Goal: Information Seeking & Learning: Learn about a topic

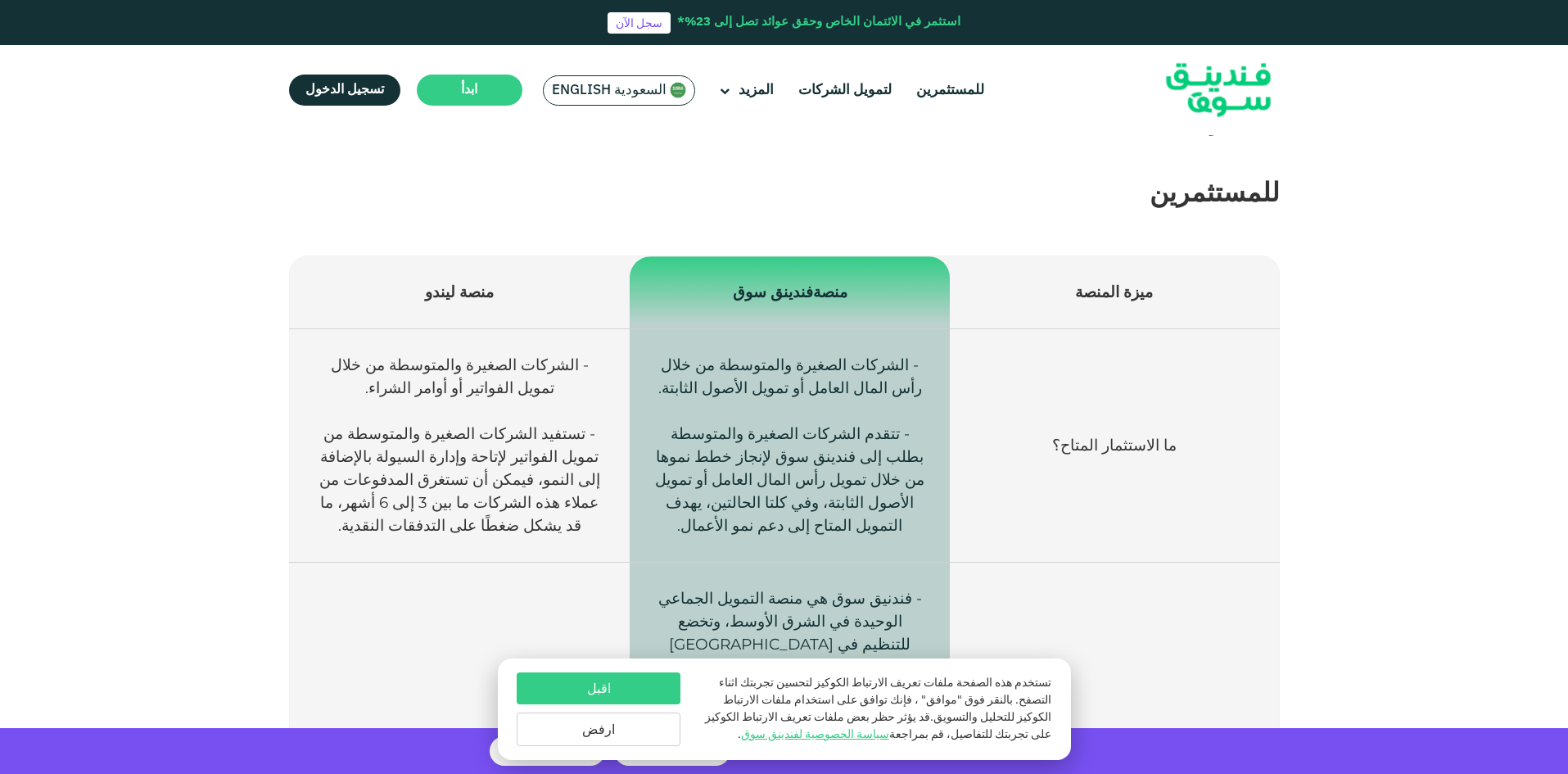
scroll to position [491, 0]
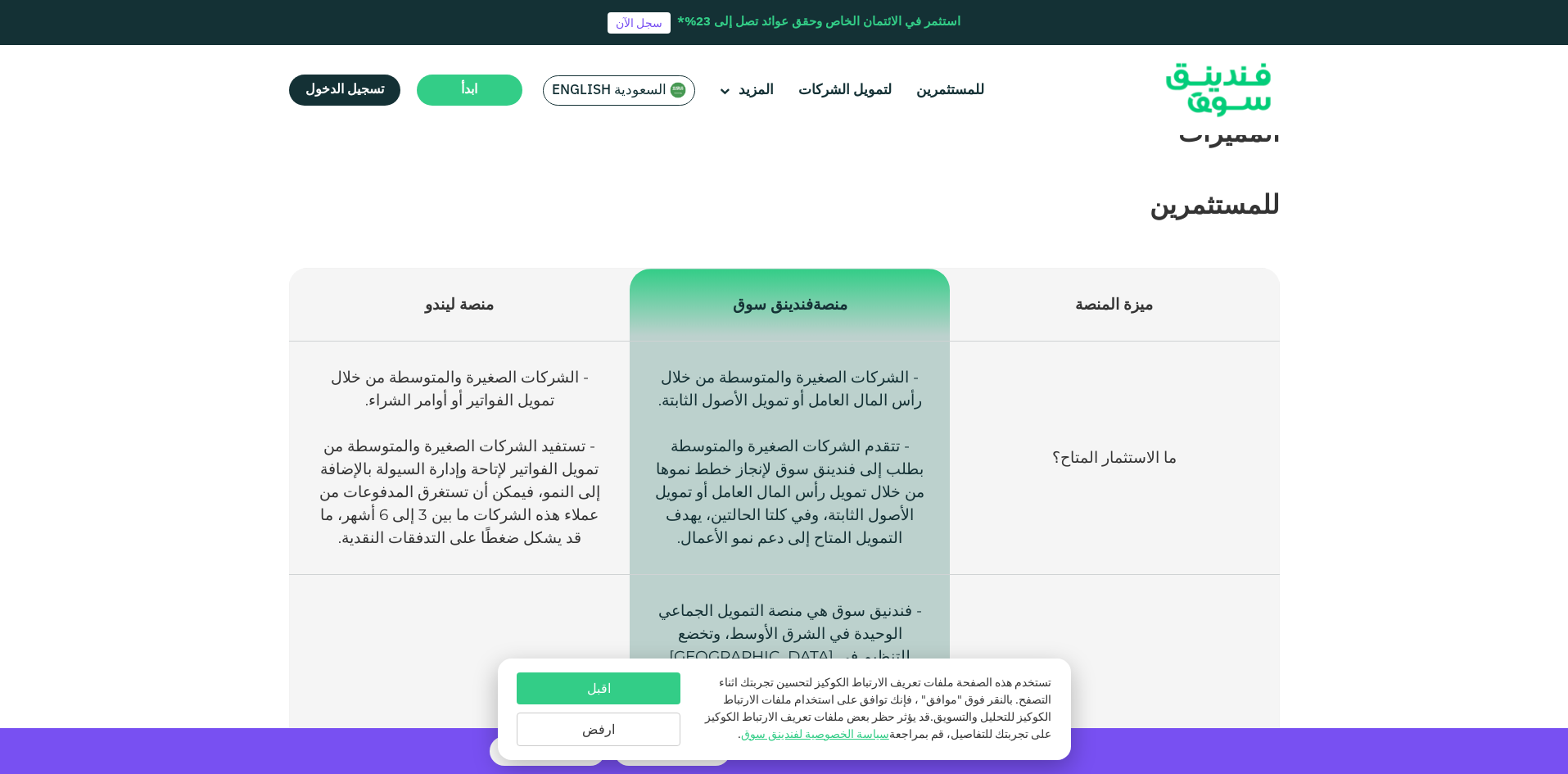
click at [1109, 315] on p "ميزة المنصة" at bounding box center [1114, 304] width 279 height 23
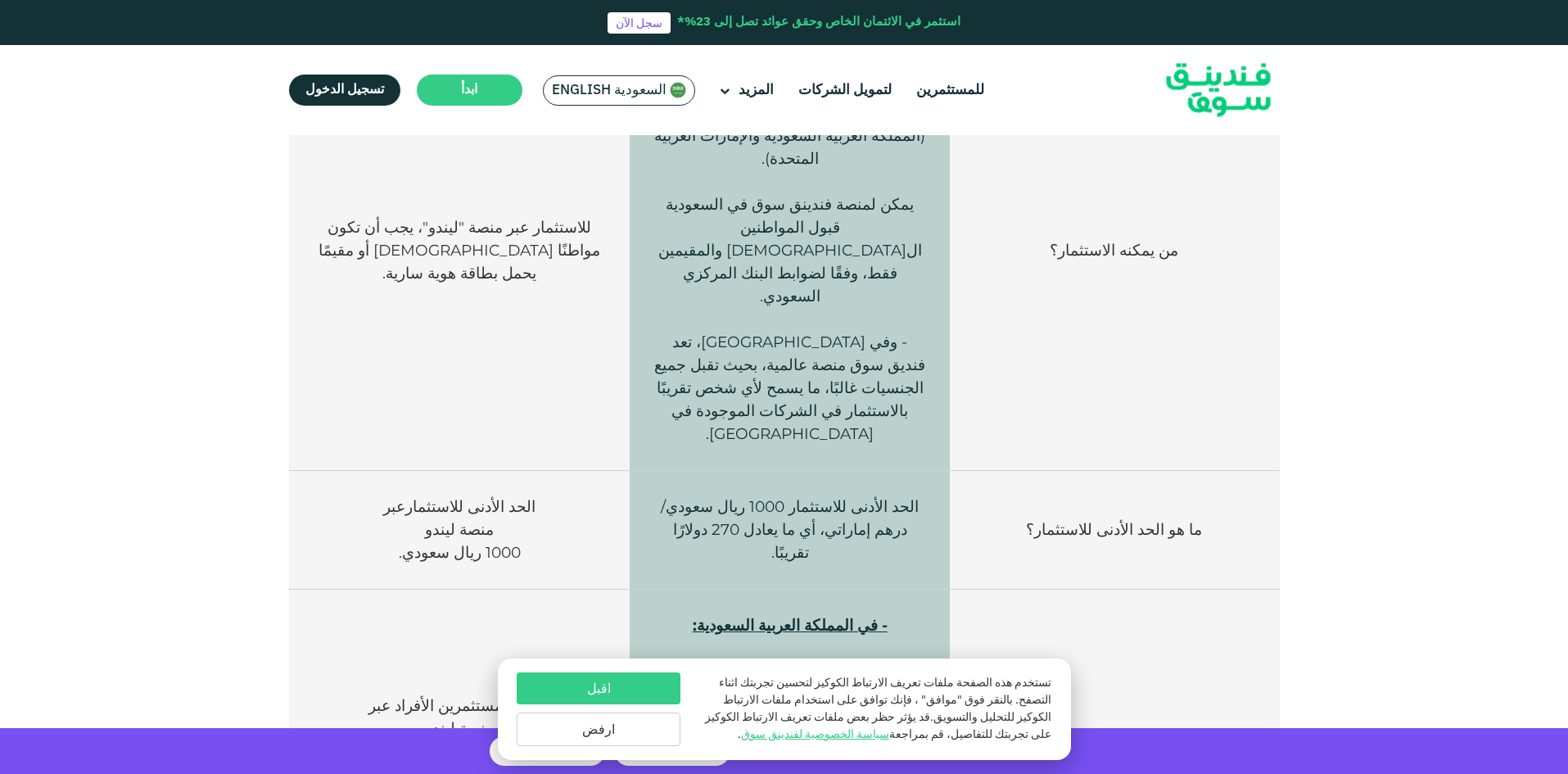
scroll to position [1065, 0]
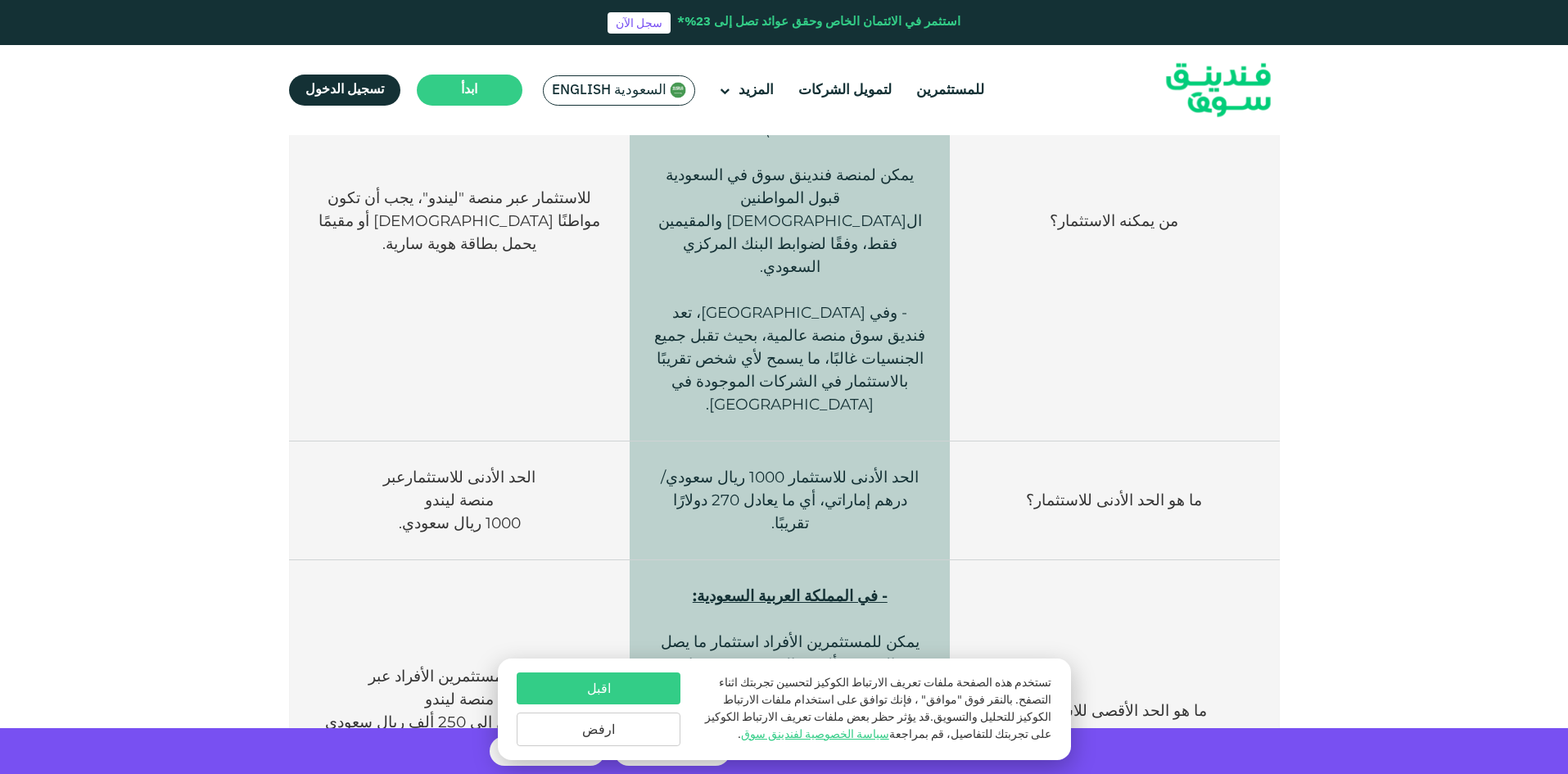
click at [888, 441] on td "الحد الأدنى للاستثمار 1000 ريال سعودي/درهم إماراتي، أي ما يعادل 270 دولارًا تقر…" at bounding box center [790, 501] width 320 height 119
click at [628, 729] on button "ارفض" at bounding box center [598, 729] width 164 height 33
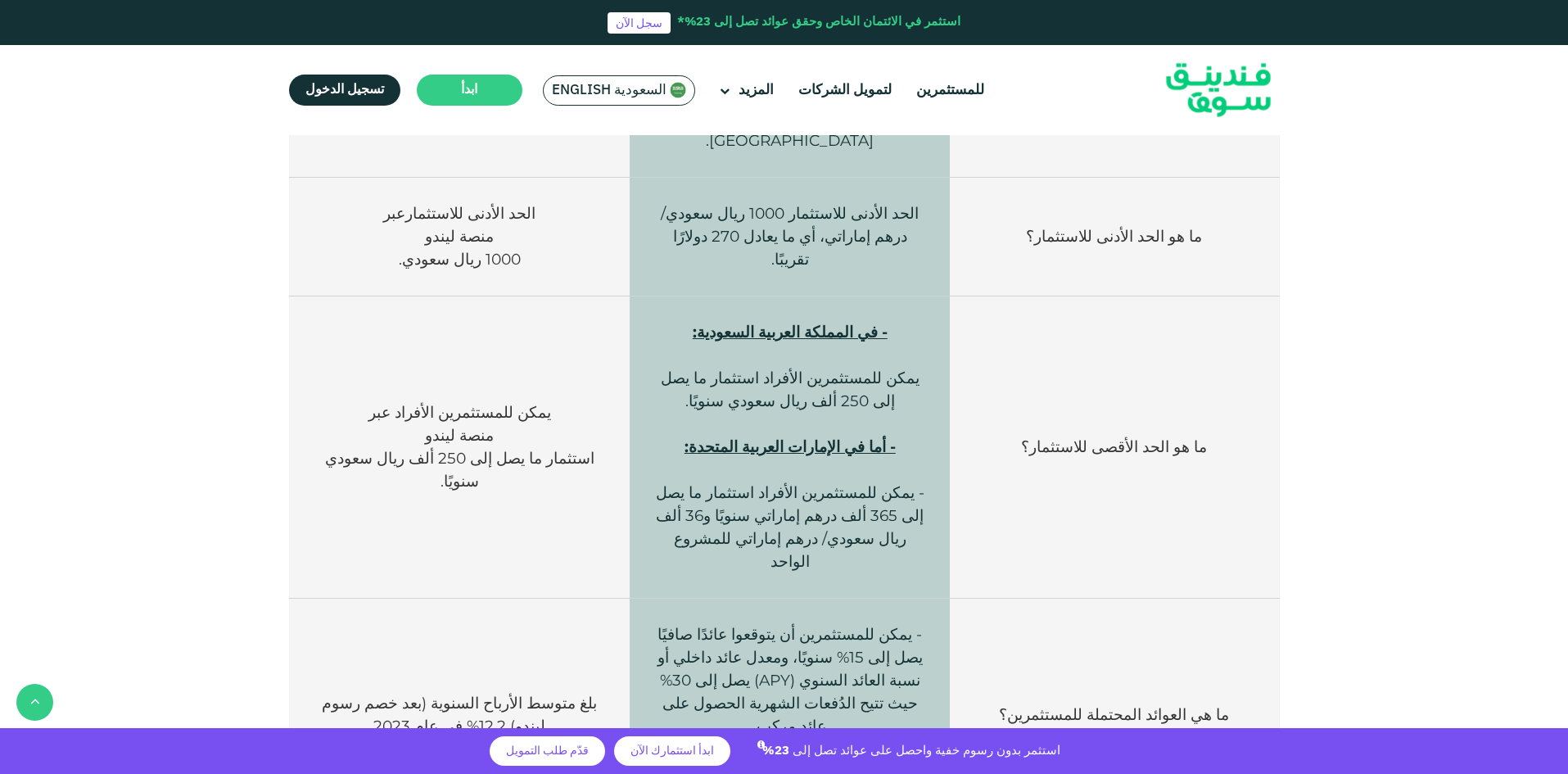
scroll to position [1474, 0]
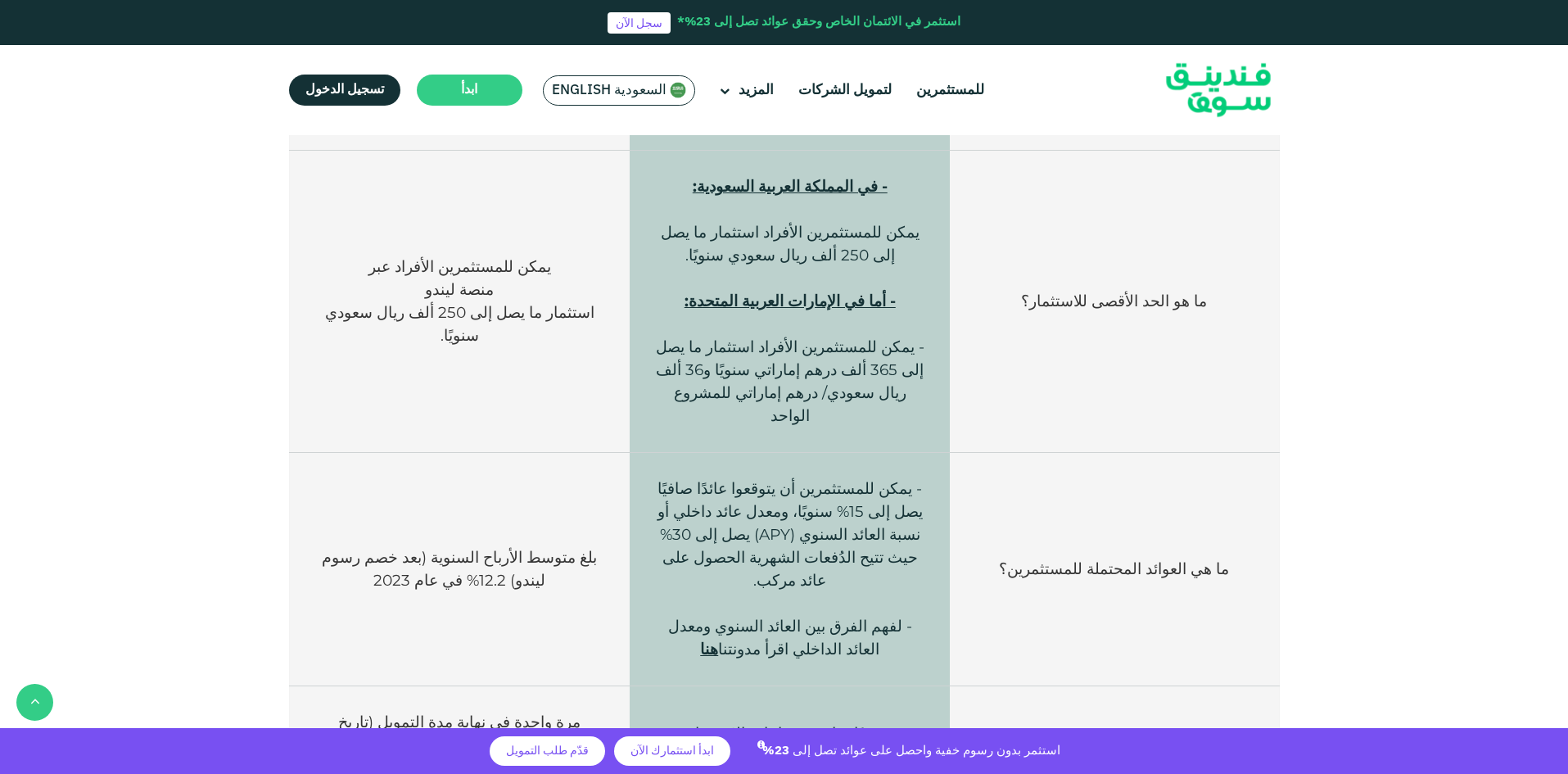
click at [941, 109] on ul "للمستثمرين لتمويل الشركات المزيد من نحن كيف تعمل" at bounding box center [637, 90] width 720 height 39
click at [944, 83] on link "للمستثمرين" at bounding box center [949, 91] width 76 height 27
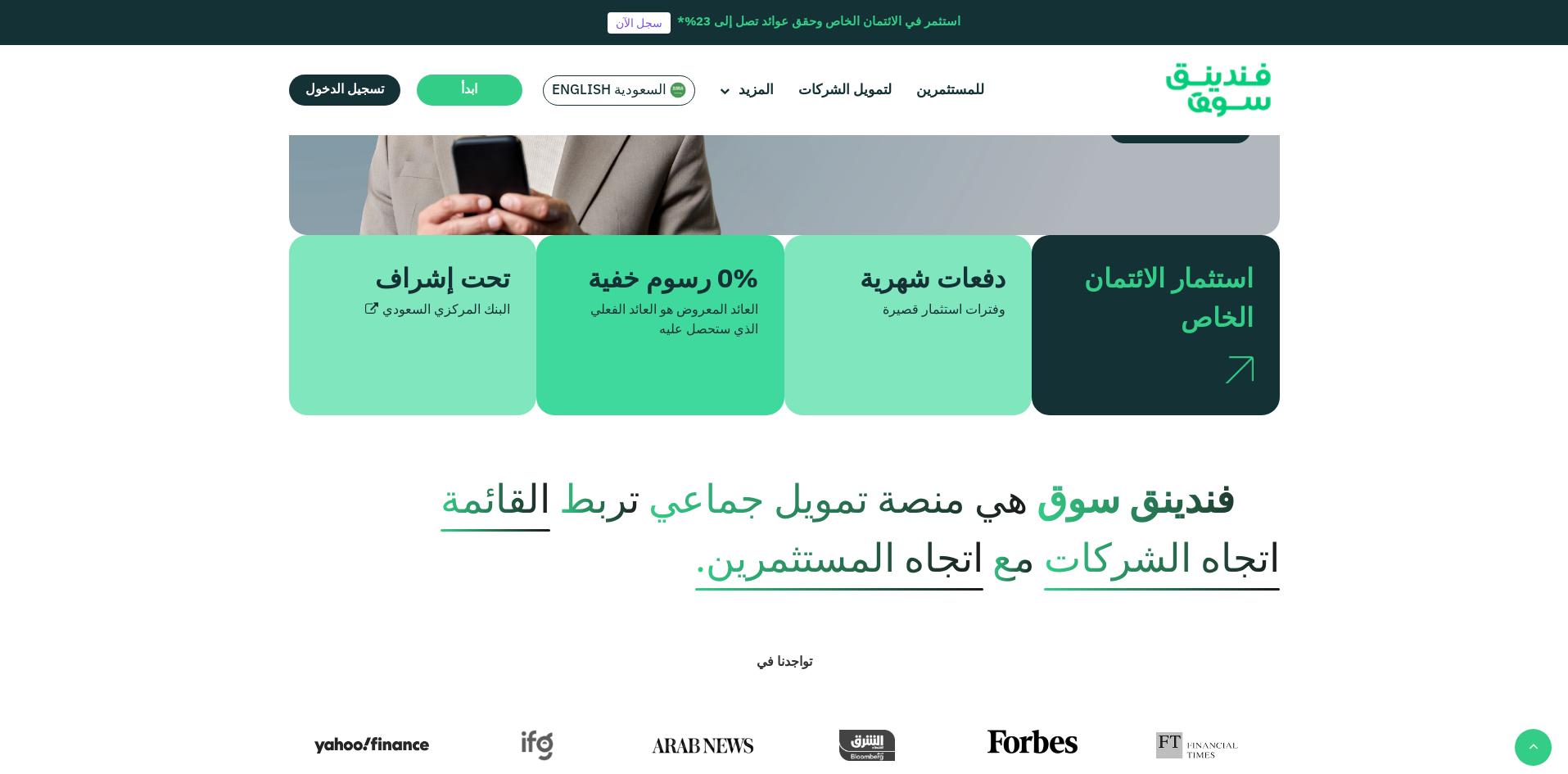
scroll to position [410, 0]
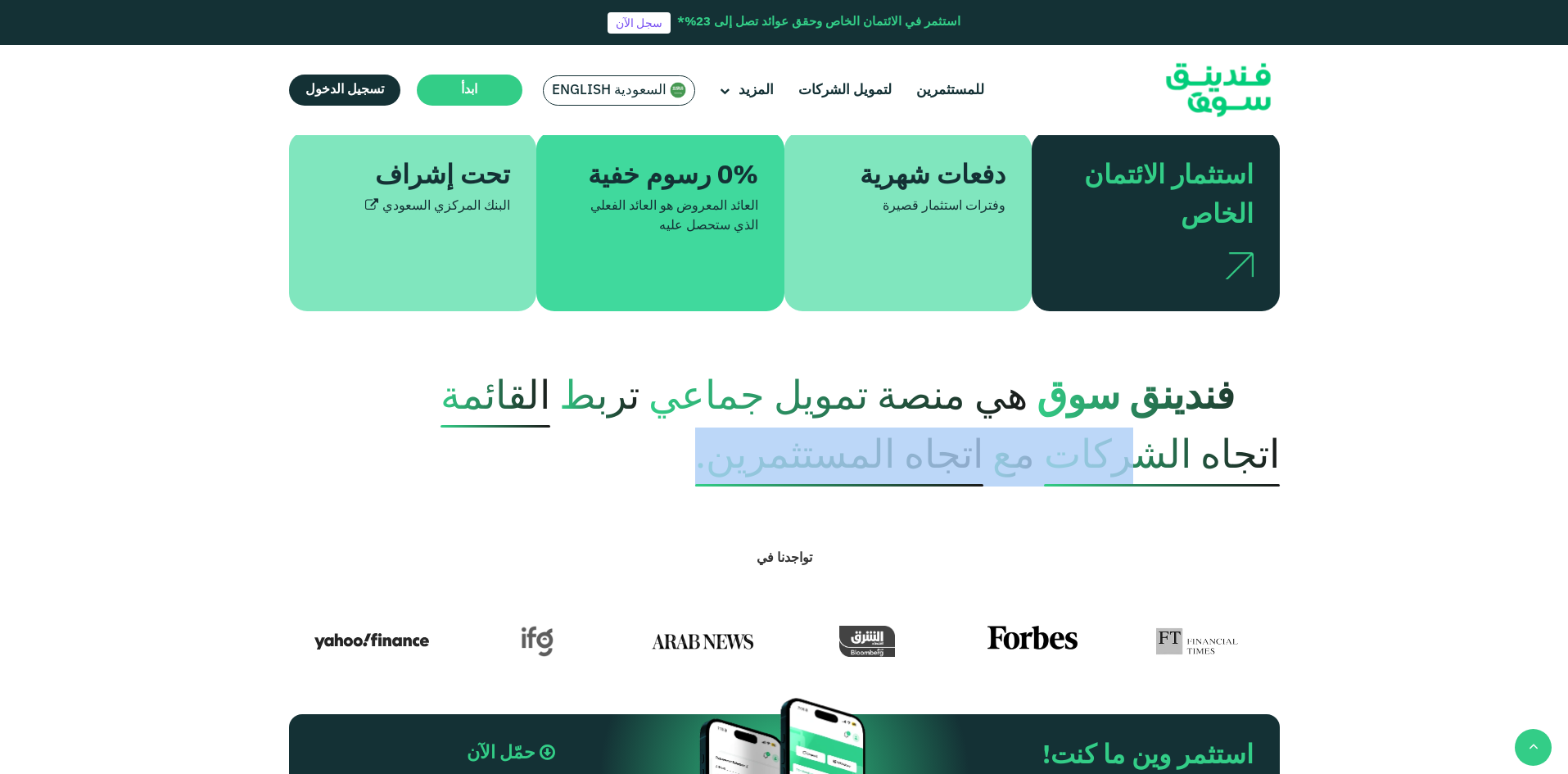
drag, startPoint x: 1146, startPoint y: 469, endPoint x: 700, endPoint y: 458, distance: 446.1
click at [700, 458] on p "فندينق سوق هي منصة تمويل جماعي تربط القائمة اتجاه الشركات مع اتجاه المستثمرين." at bounding box center [784, 428] width 990 height 118
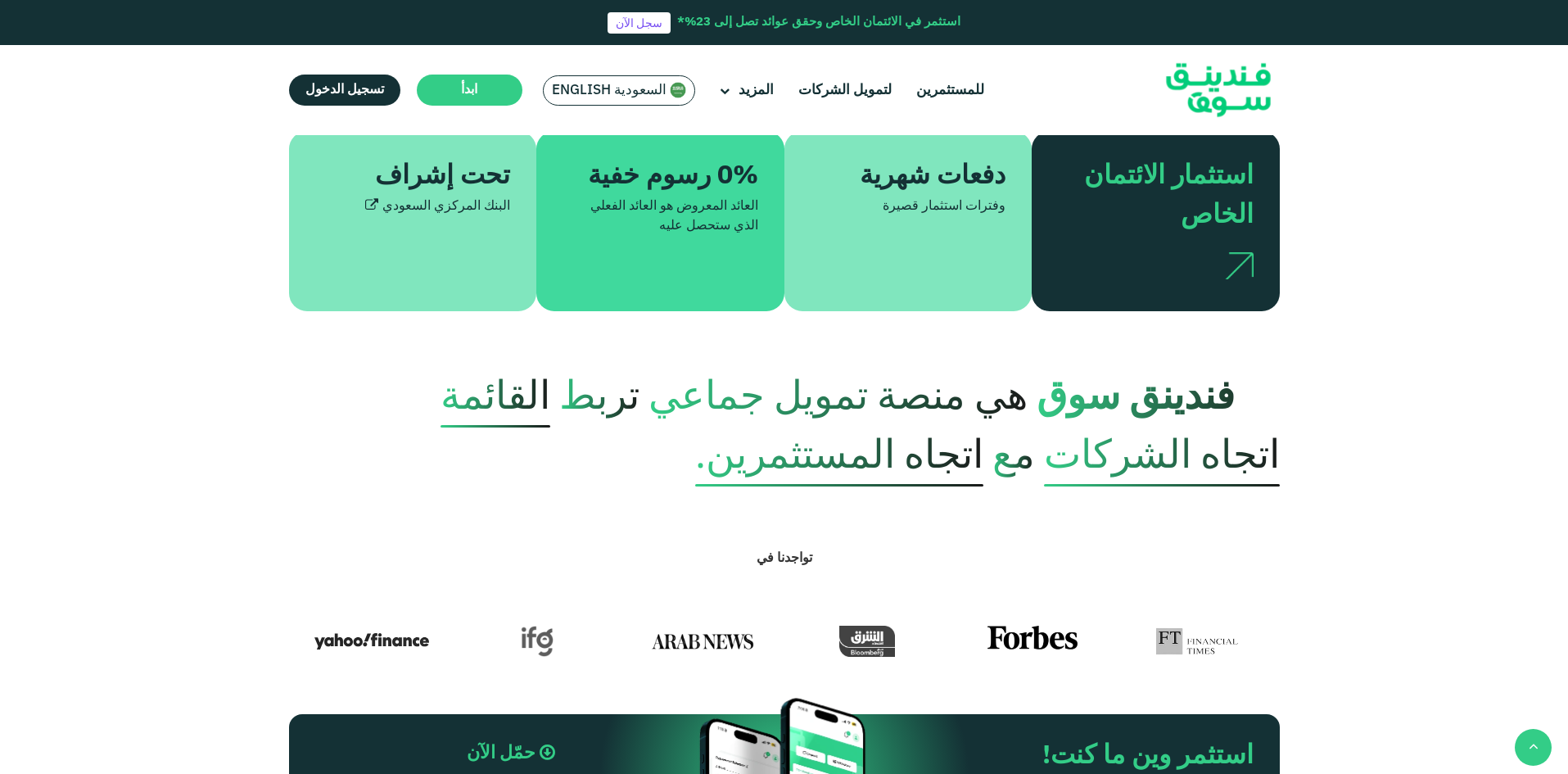
click at [578, 449] on p "فندينق سوق هي منصة تمويل جماعي تربط القائمة اتجاه الشركات مع اتجاه المستثمرين." at bounding box center [784, 428] width 990 height 118
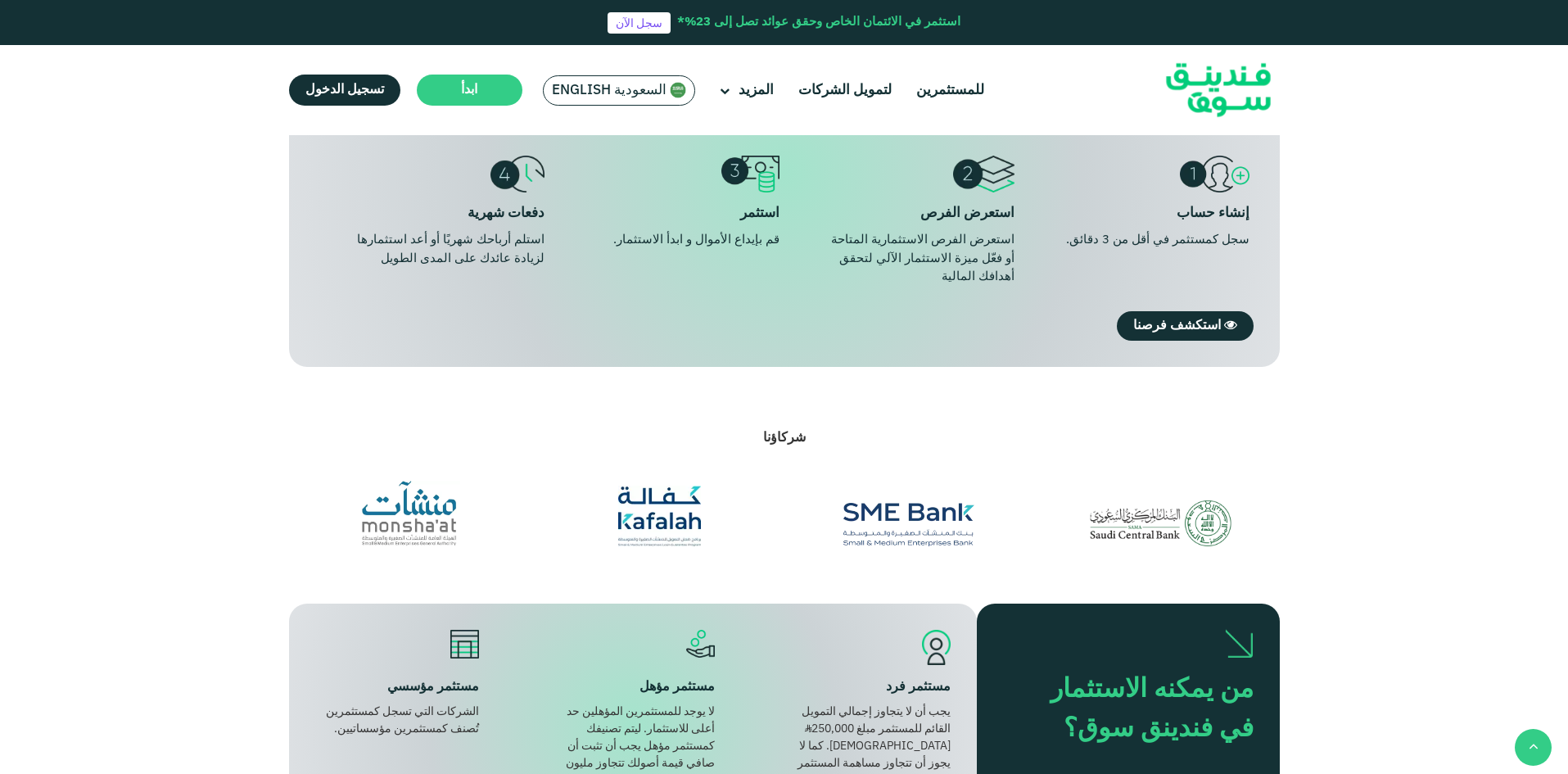
scroll to position [1309, 0]
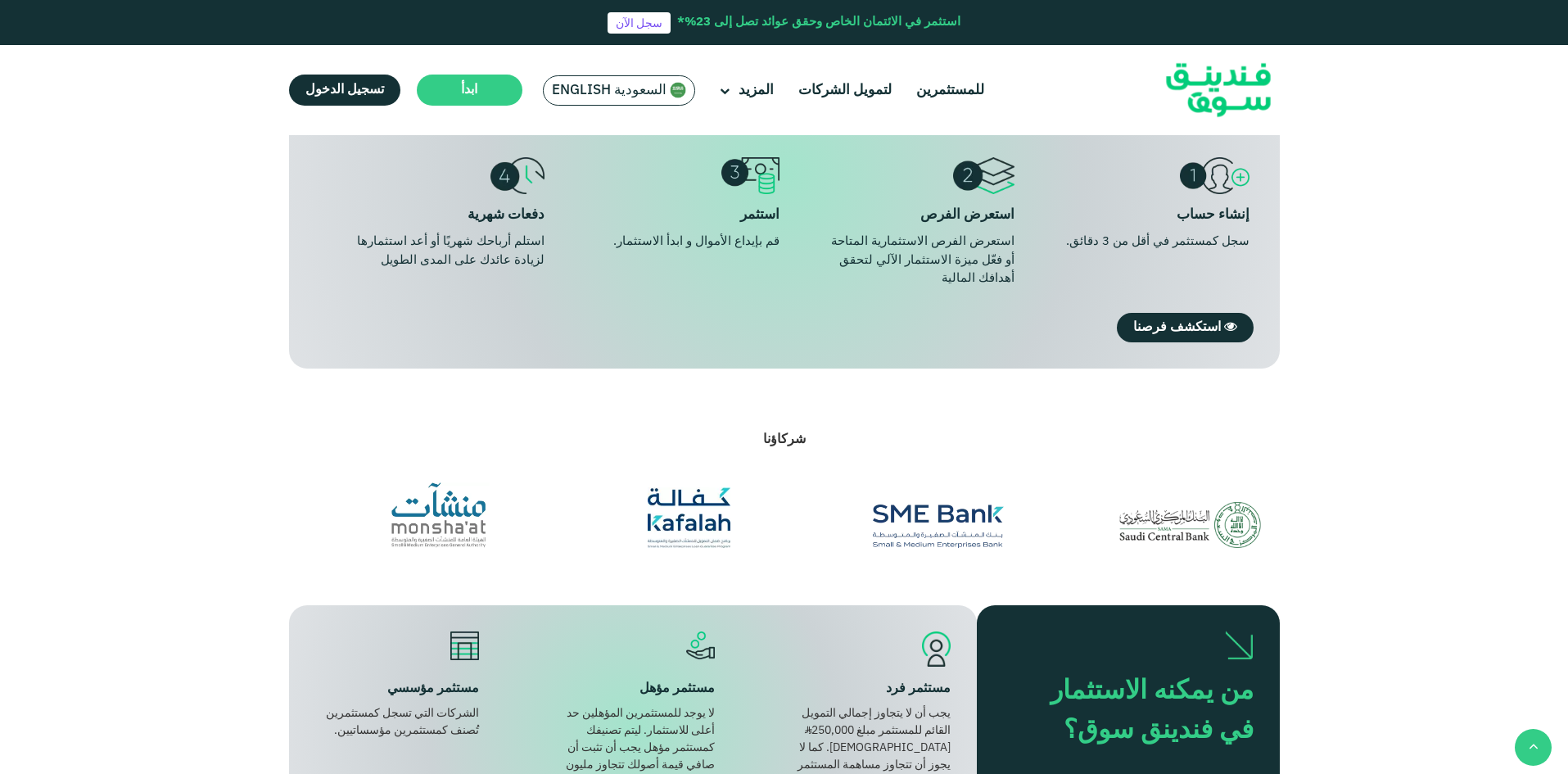
drag, startPoint x: 828, startPoint y: 527, endPoint x: 498, endPoint y: 557, distance: 331.4
click at [498, 557] on section "شركاؤنا" at bounding box center [784, 486] width 1568 height 237
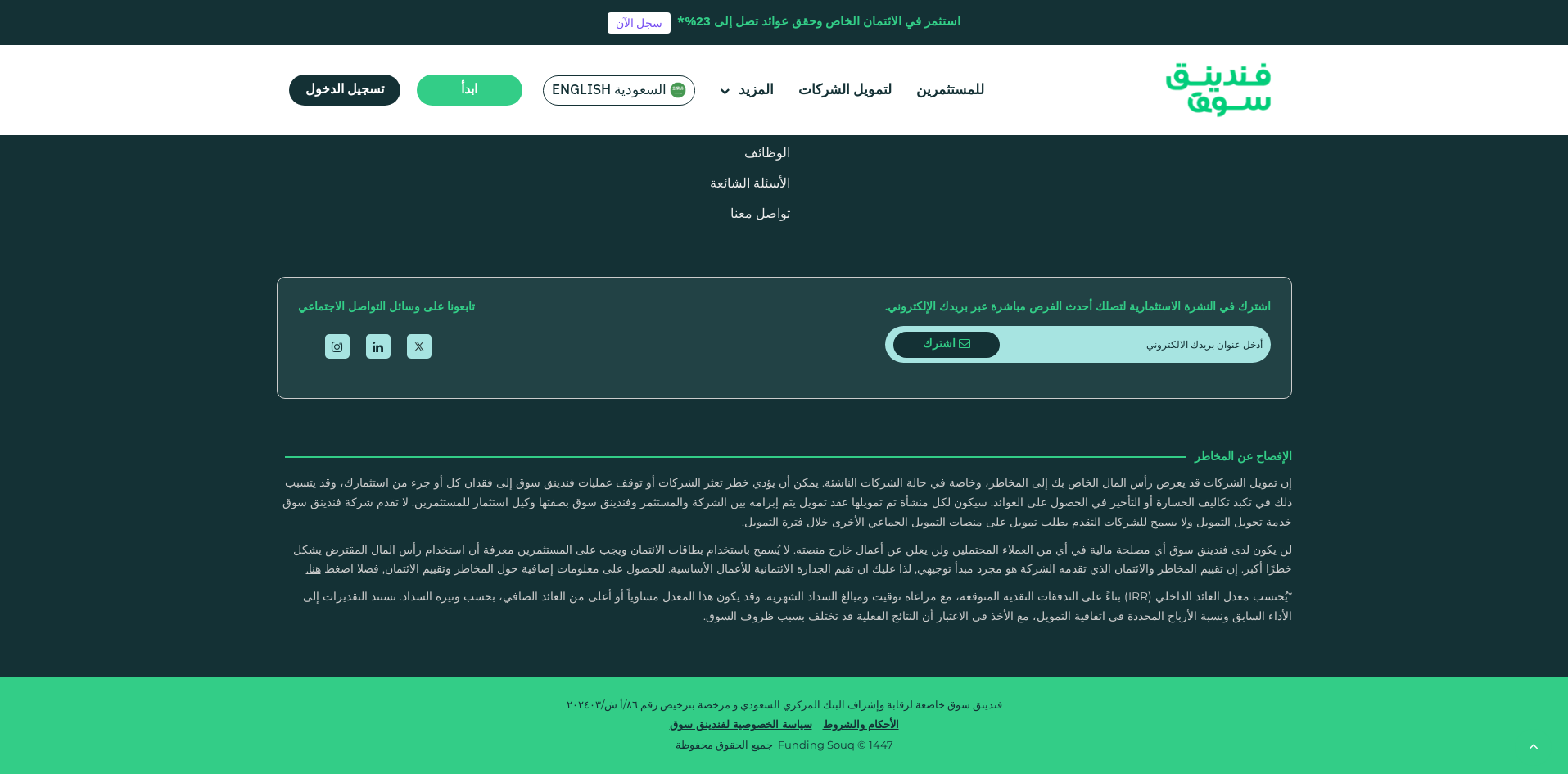
scroll to position [5076, 0]
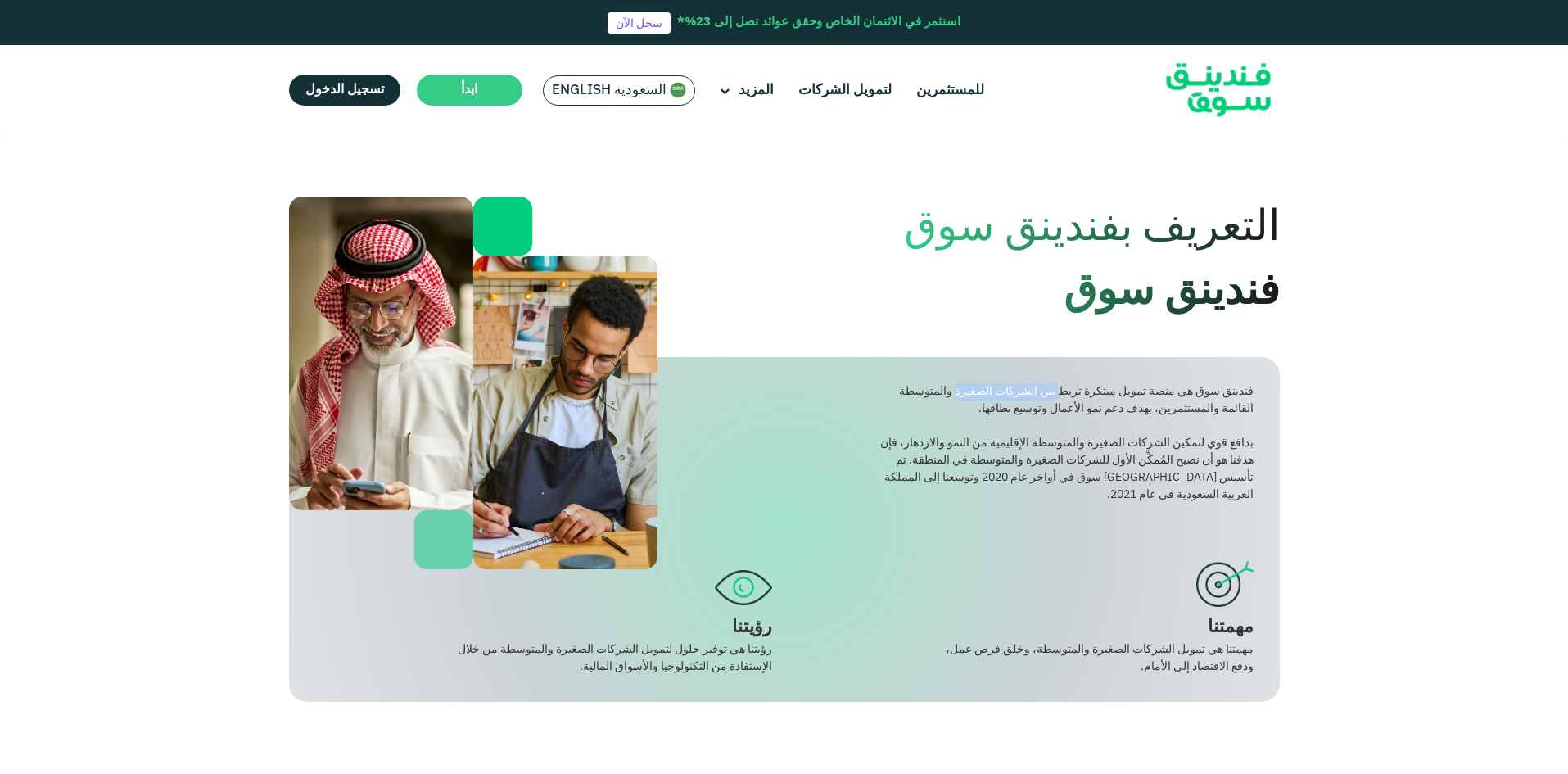
drag, startPoint x: 1056, startPoint y: 390, endPoint x: 957, endPoint y: 387, distance: 99.0
click at [957, 387] on div "فندينق سوق هي منصة تمويل مبتكرة تربط بين الشركات الصغيرة والمتوسطة القائمة والم…" at bounding box center [1065, 400] width 375 height 34
click at [955, 413] on div "فندينق سوق هي منصة تمويل مبتكرة تربط بين الشركات الصغيرة والمتوسطة القائمة والم…" at bounding box center [1065, 400] width 375 height 34
drag, startPoint x: 1112, startPoint y: 452, endPoint x: 1016, endPoint y: 457, distance: 96.1
click at [1016, 457] on div "بدافع قوي لتمكين الشركات الصغيرة والمتوسطة الإقليمية من النمو والازدهار، فإن هد…" at bounding box center [1065, 469] width 375 height 69
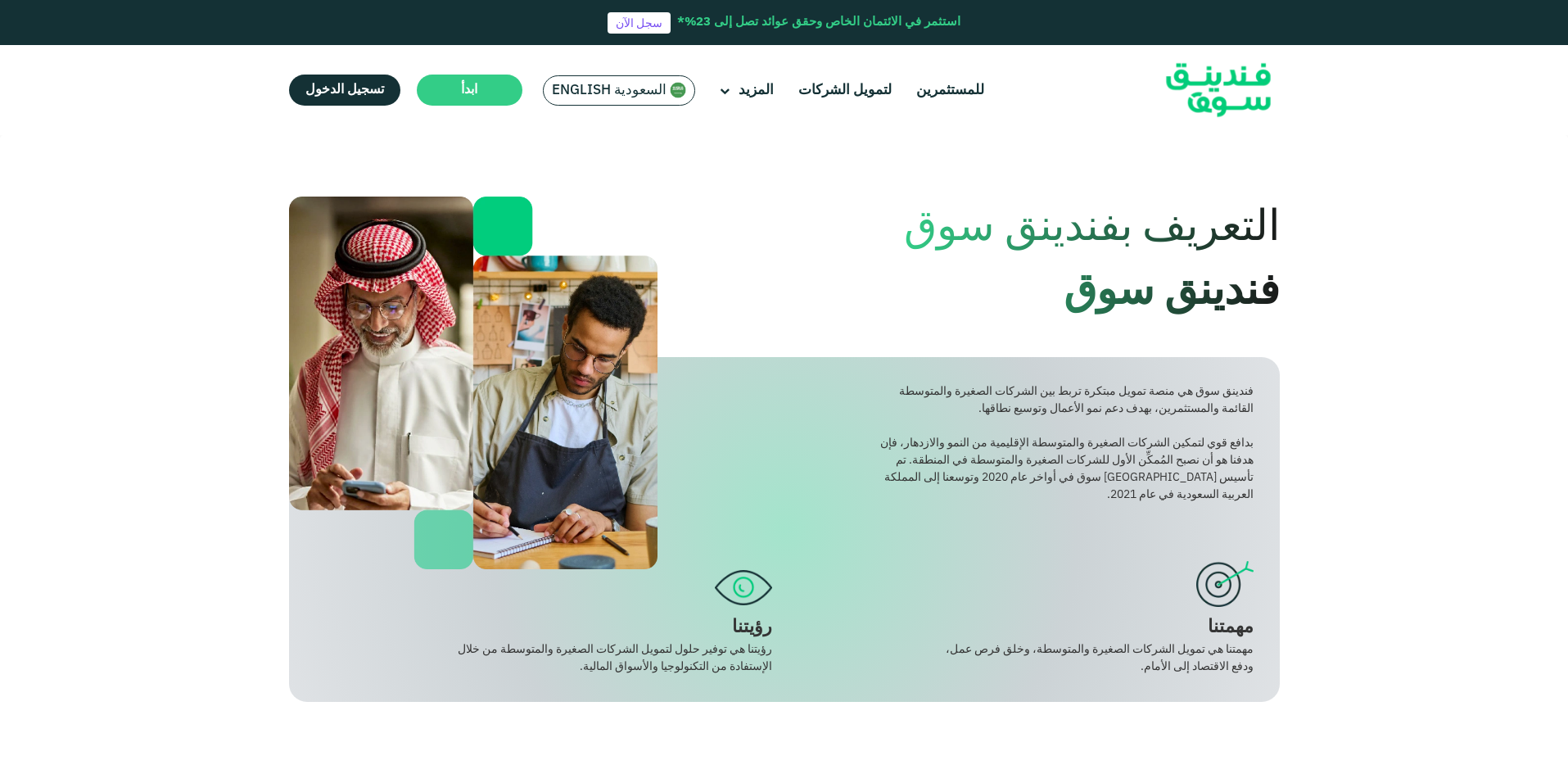
click at [1045, 537] on div "فندينق سوق هي منصة تمويل مبتكرة تربط بين الشركات الصغيرة والمتوسطة القائمة والم…" at bounding box center [784, 530] width 990 height 345
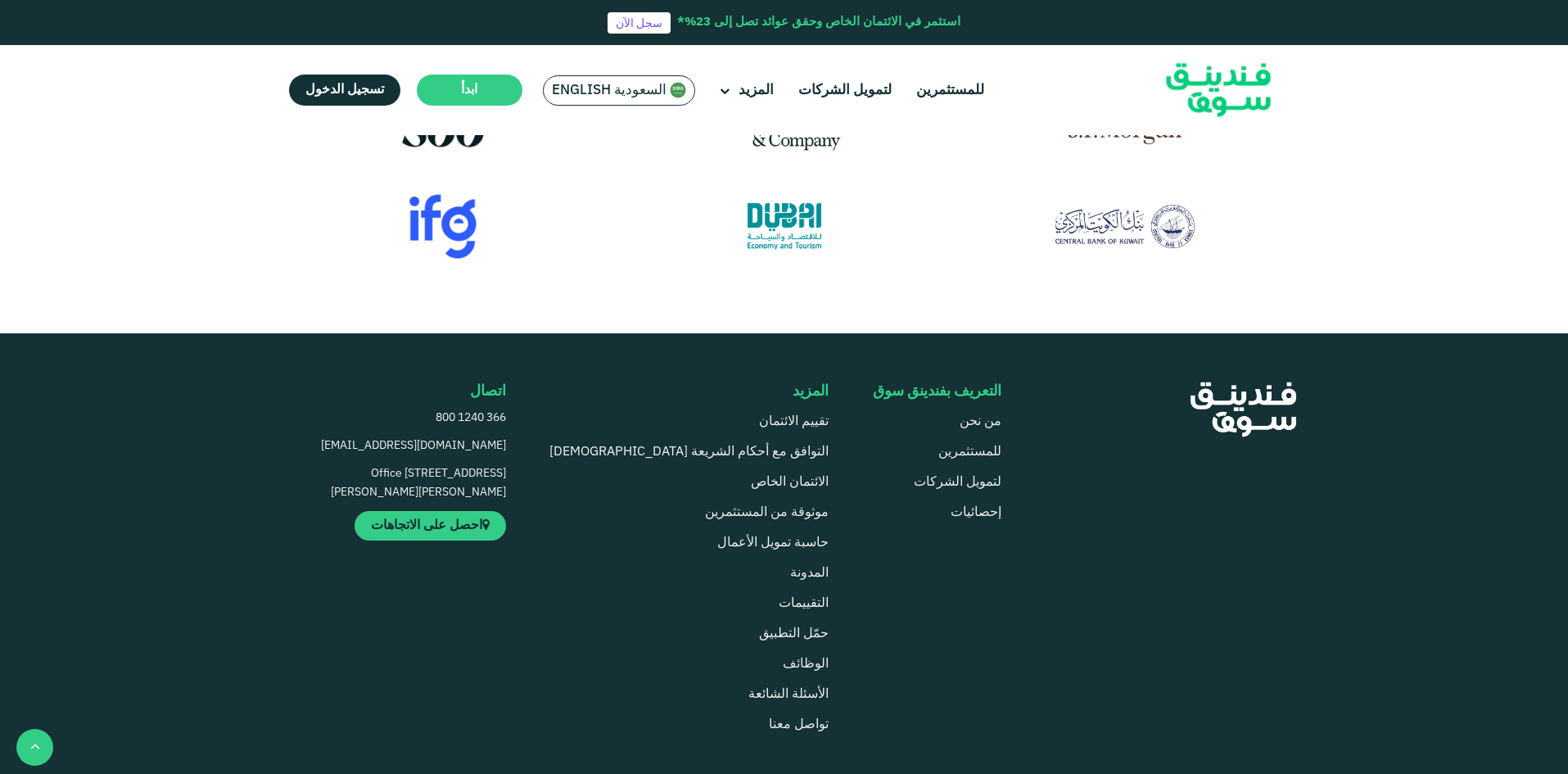
scroll to position [1884, 0]
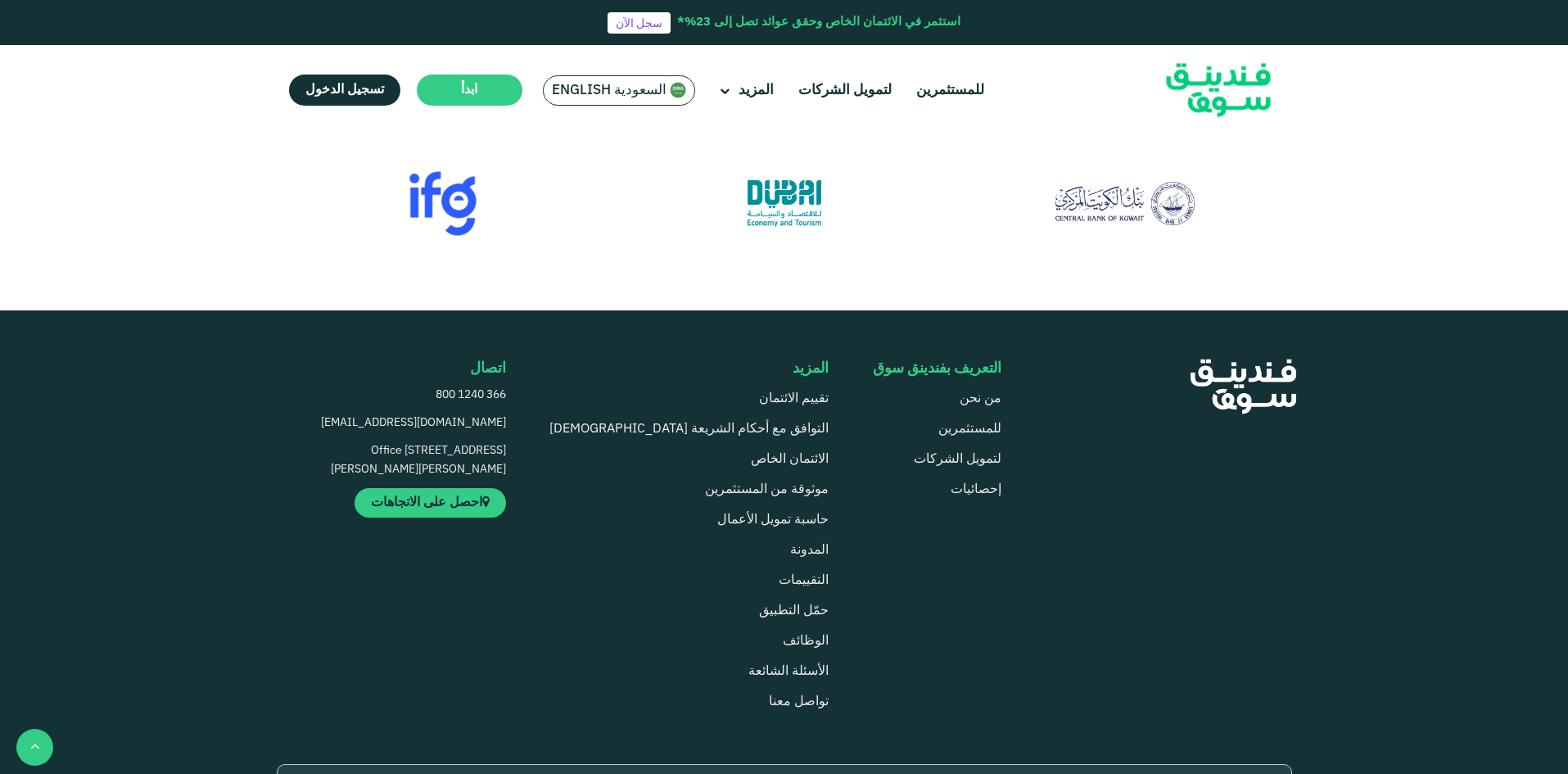
drag, startPoint x: 730, startPoint y: 378, endPoint x: 653, endPoint y: 386, distance: 77.4
click at [653, 237] on div "نحن مدعومون من المستثمرين و الجهات التالية" at bounding box center [784, 133] width 1015 height 207
click at [640, 237] on div "نحن مدعومون من المستثمرين و الجهات التالية" at bounding box center [784, 133] width 1015 height 207
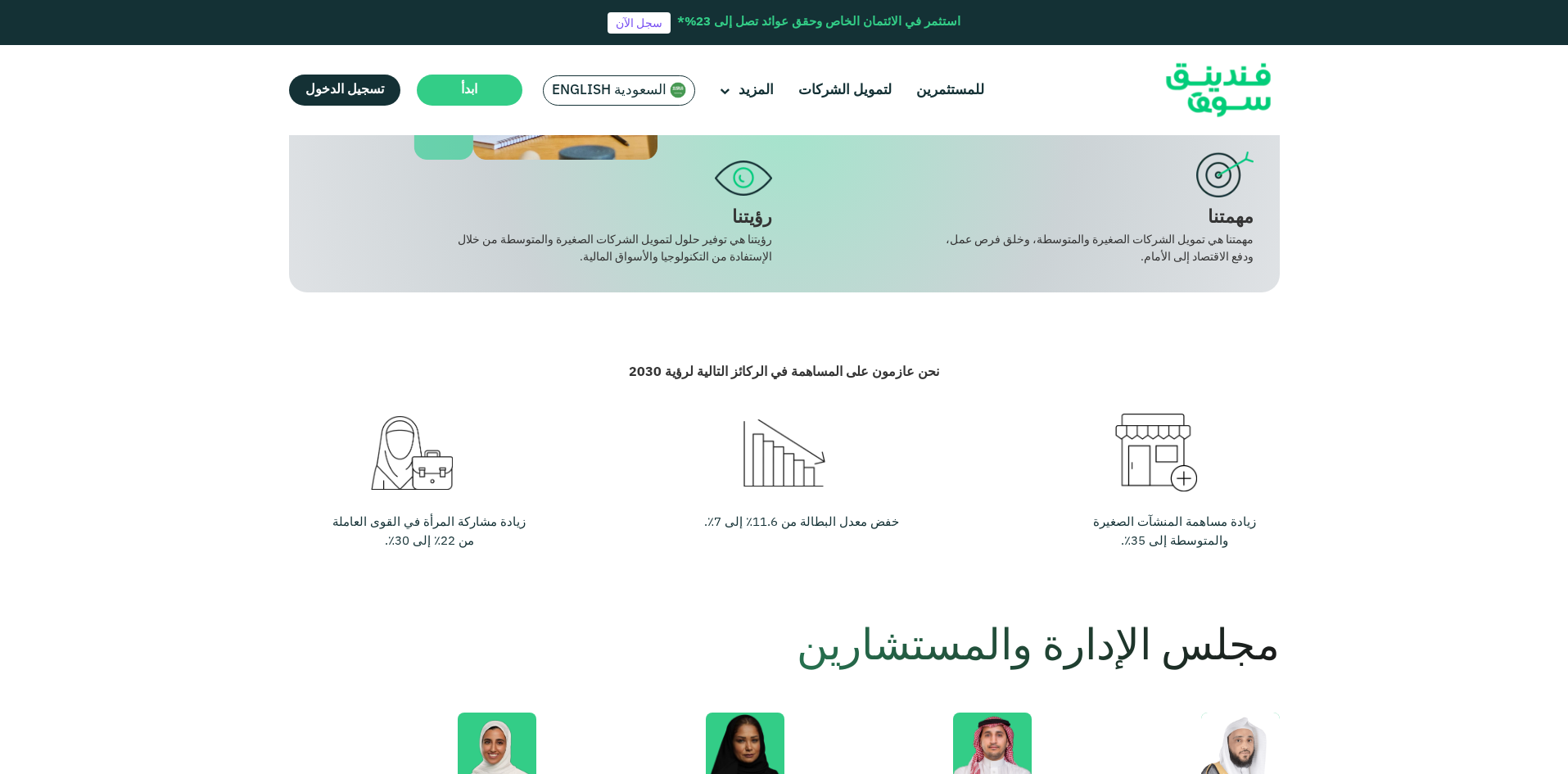
scroll to position [0, 0]
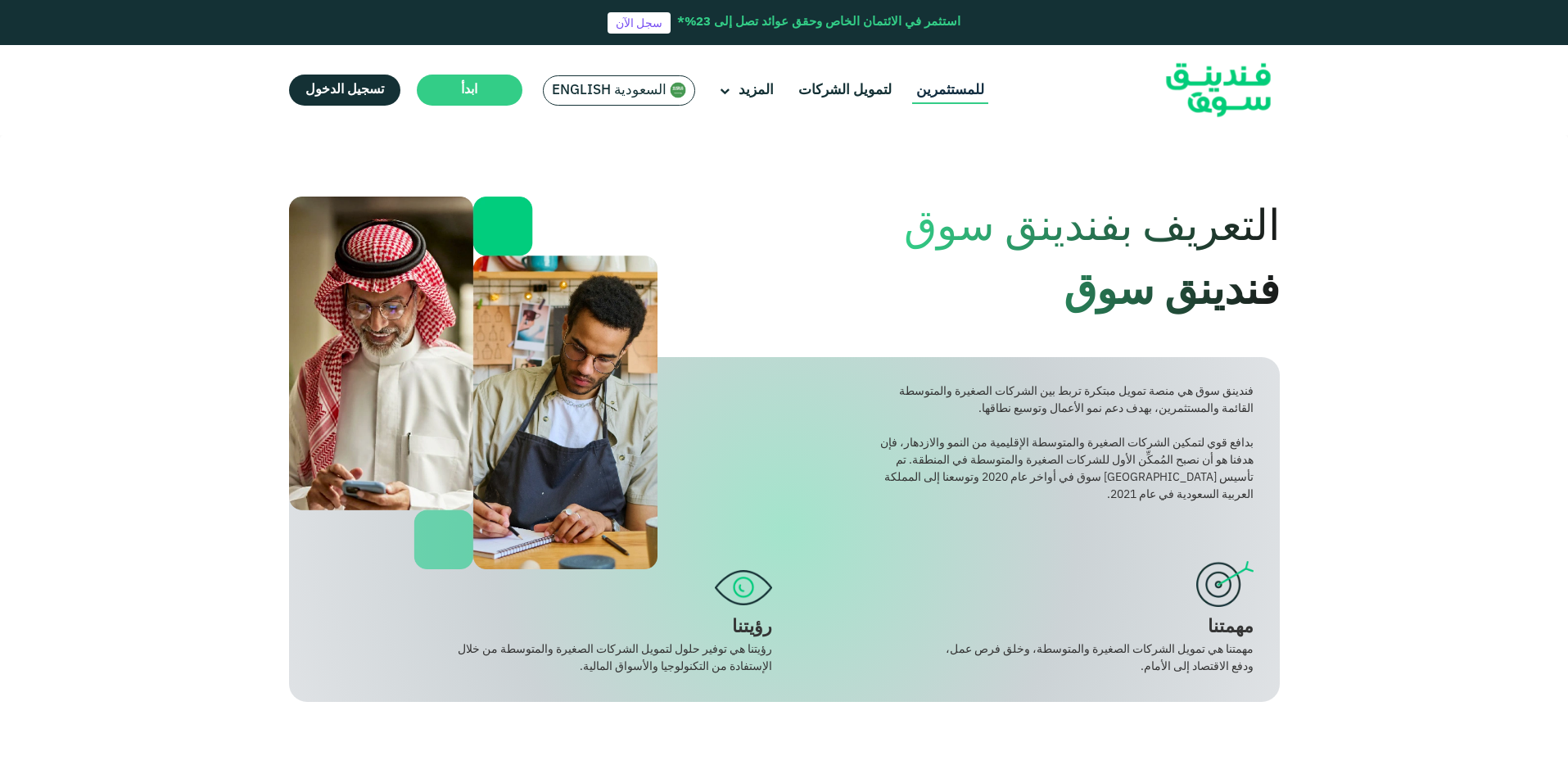
click at [943, 93] on link "للمستثمرين" at bounding box center [949, 91] width 76 height 27
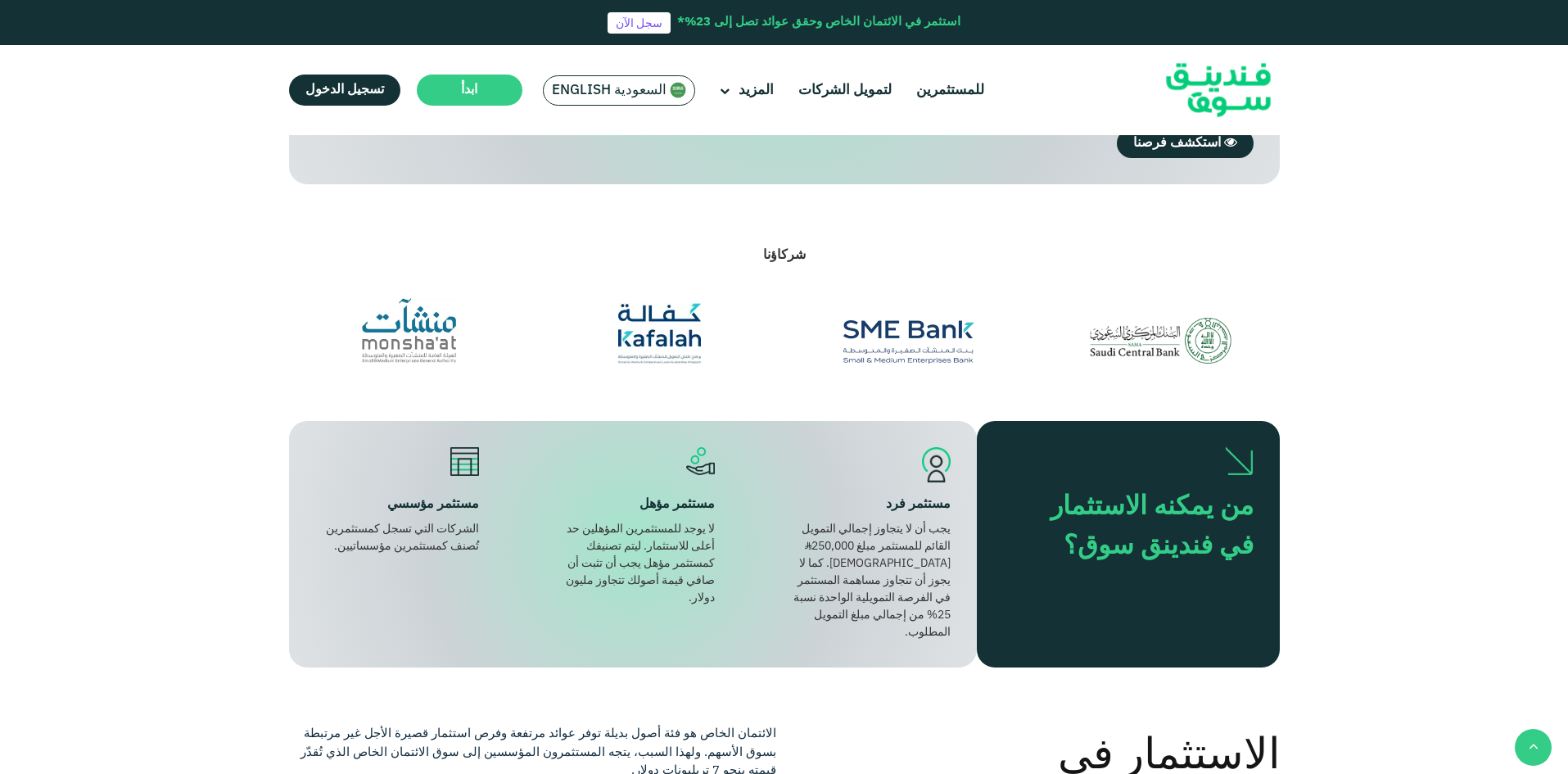
scroll to position [1474, 0]
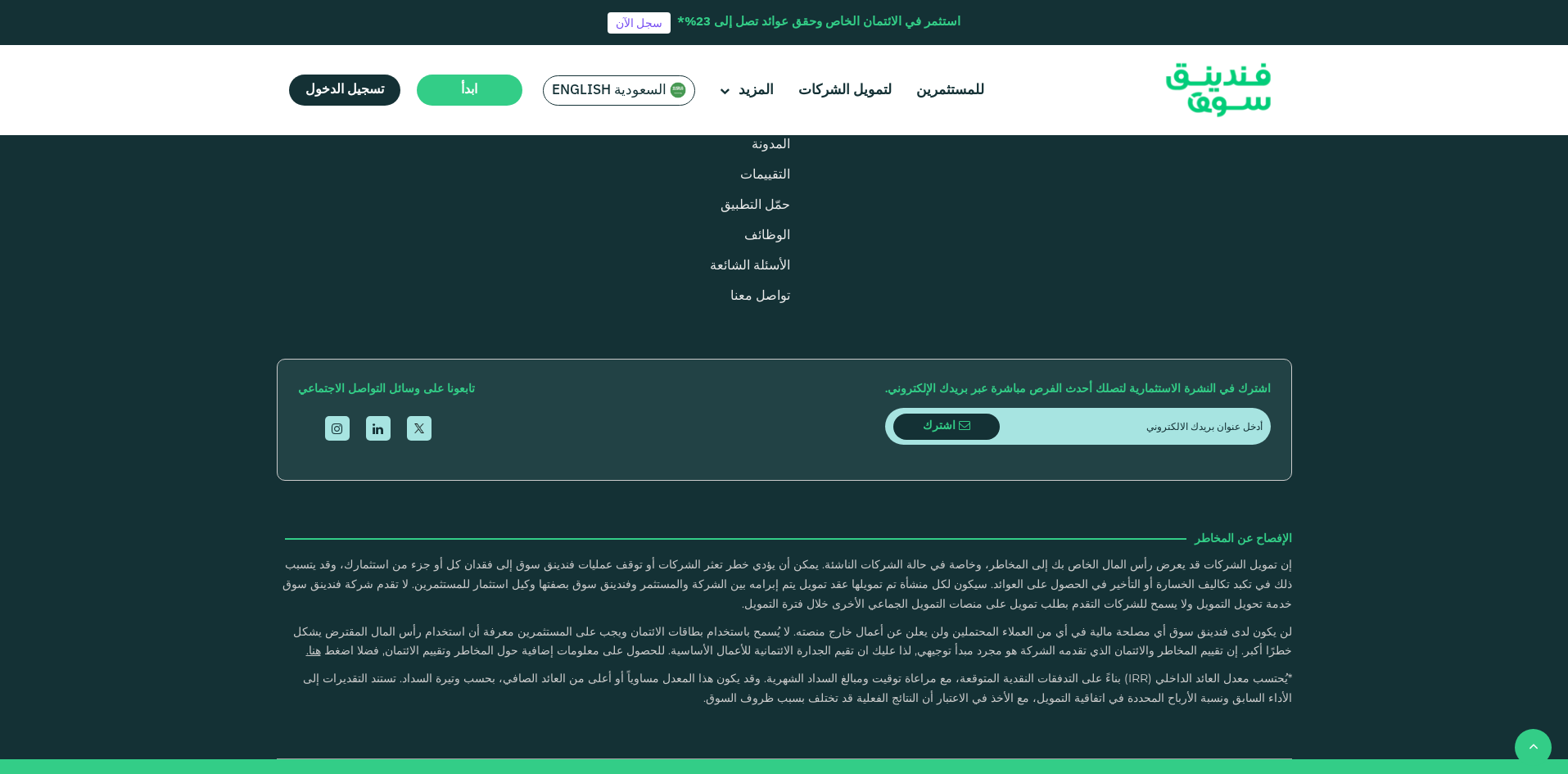
drag, startPoint x: 1460, startPoint y: 537, endPoint x: 1461, endPoint y: 522, distance: 15.0
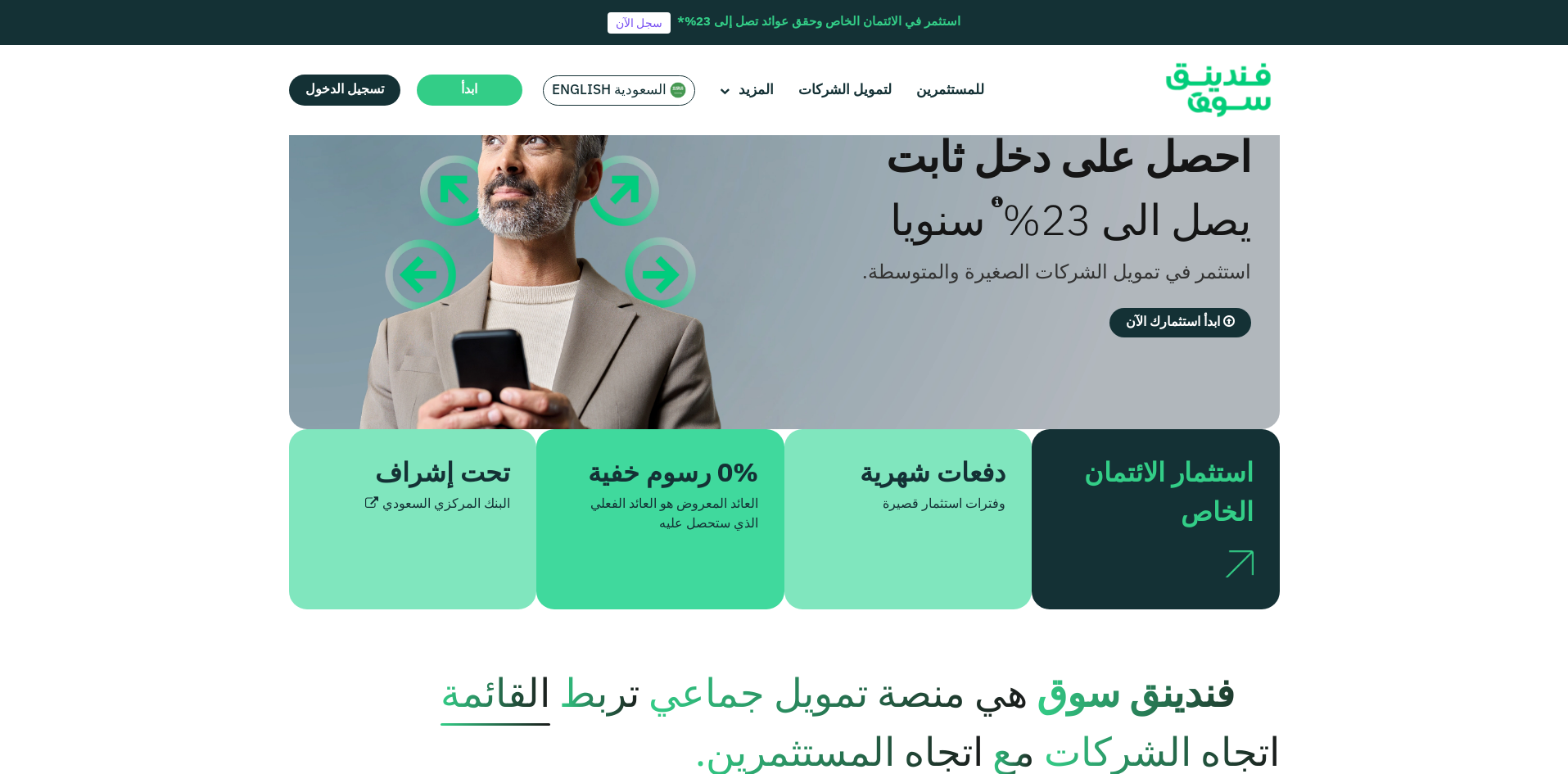
scroll to position [0, 0]
